Goal: Information Seeking & Learning: Learn about a topic

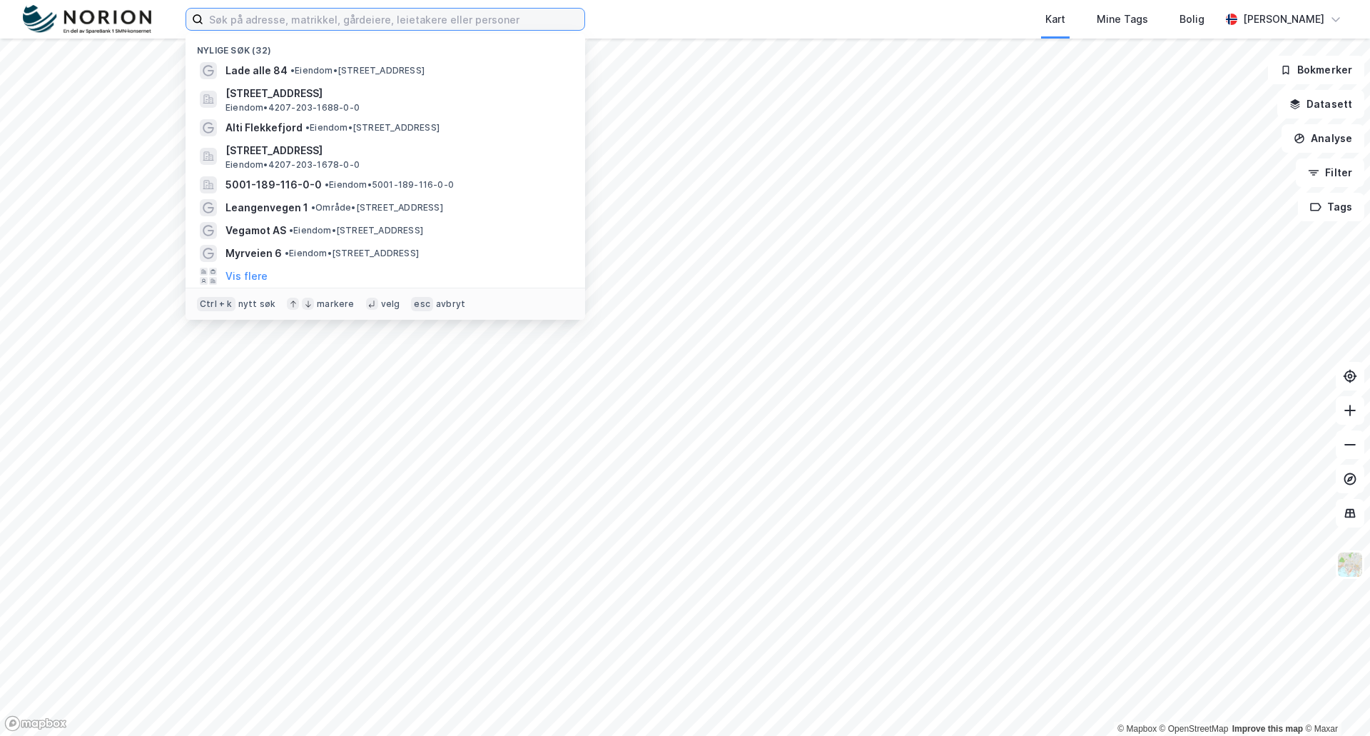
click at [252, 23] on input at bounding box center [393, 19] width 381 height 21
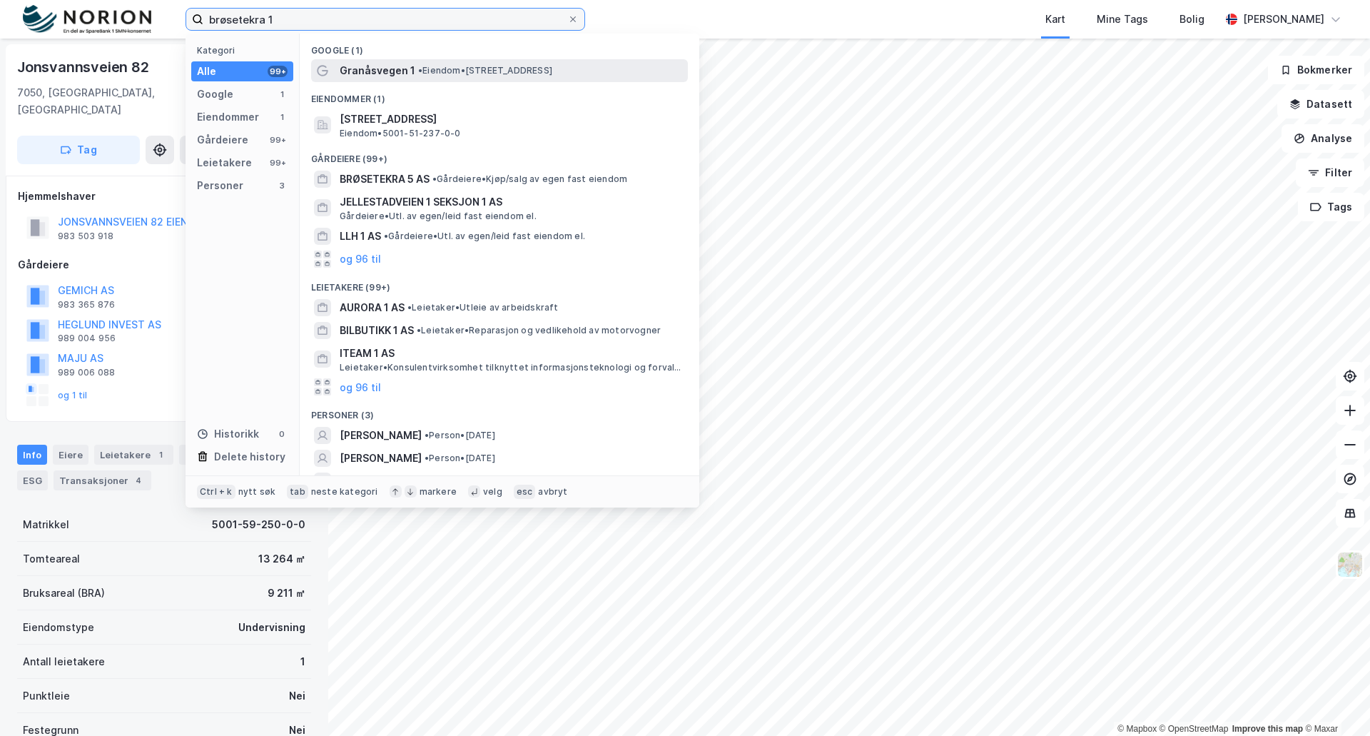
type input "brøsetekra 1"
click at [396, 69] on span "Granåsvegen 1" at bounding box center [378, 70] width 76 height 17
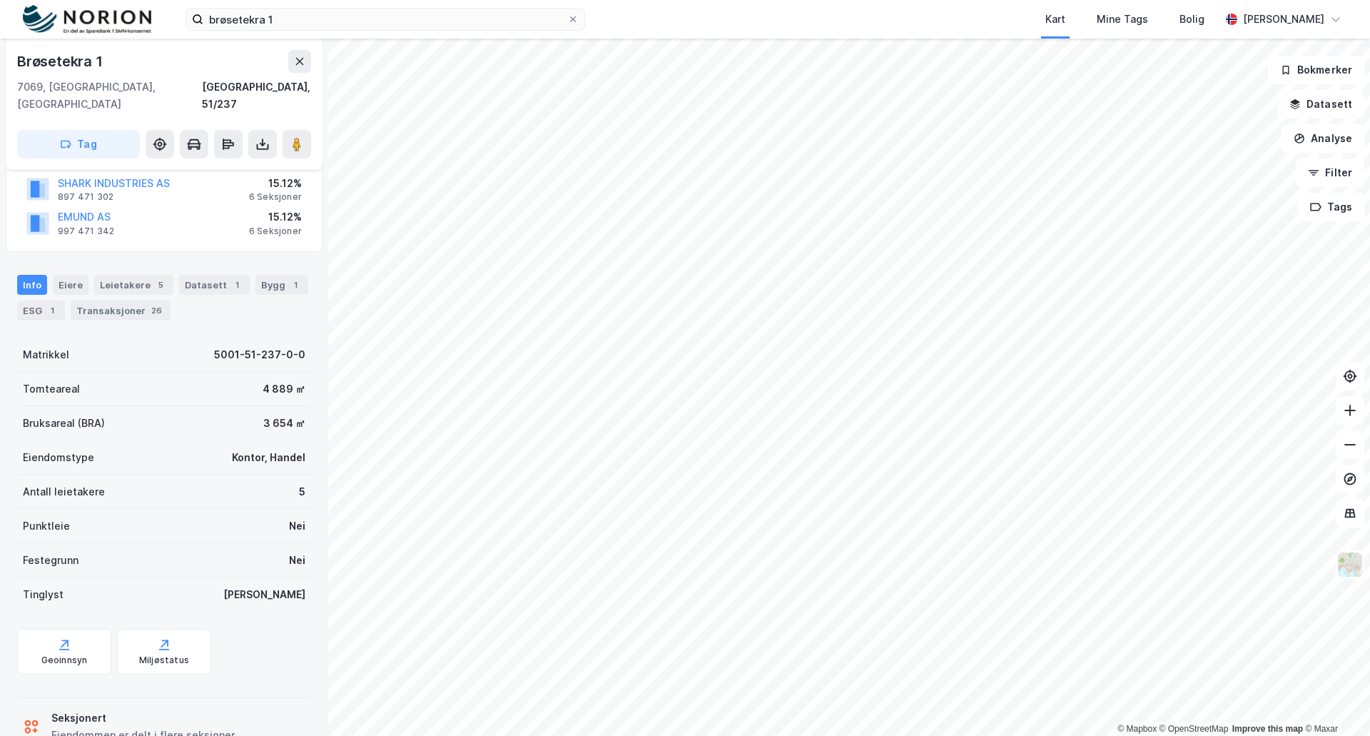
scroll to position [143, 0]
click at [64, 639] on icon at bounding box center [65, 643] width 8 height 8
